Goal: Unclear: Unclear

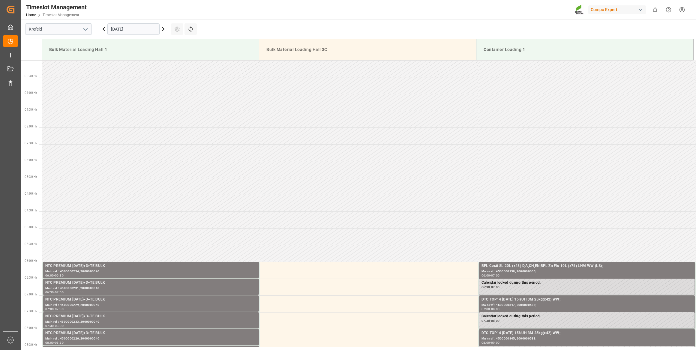
scroll to position [66, 0]
